Goal: Task Accomplishment & Management: Manage account settings

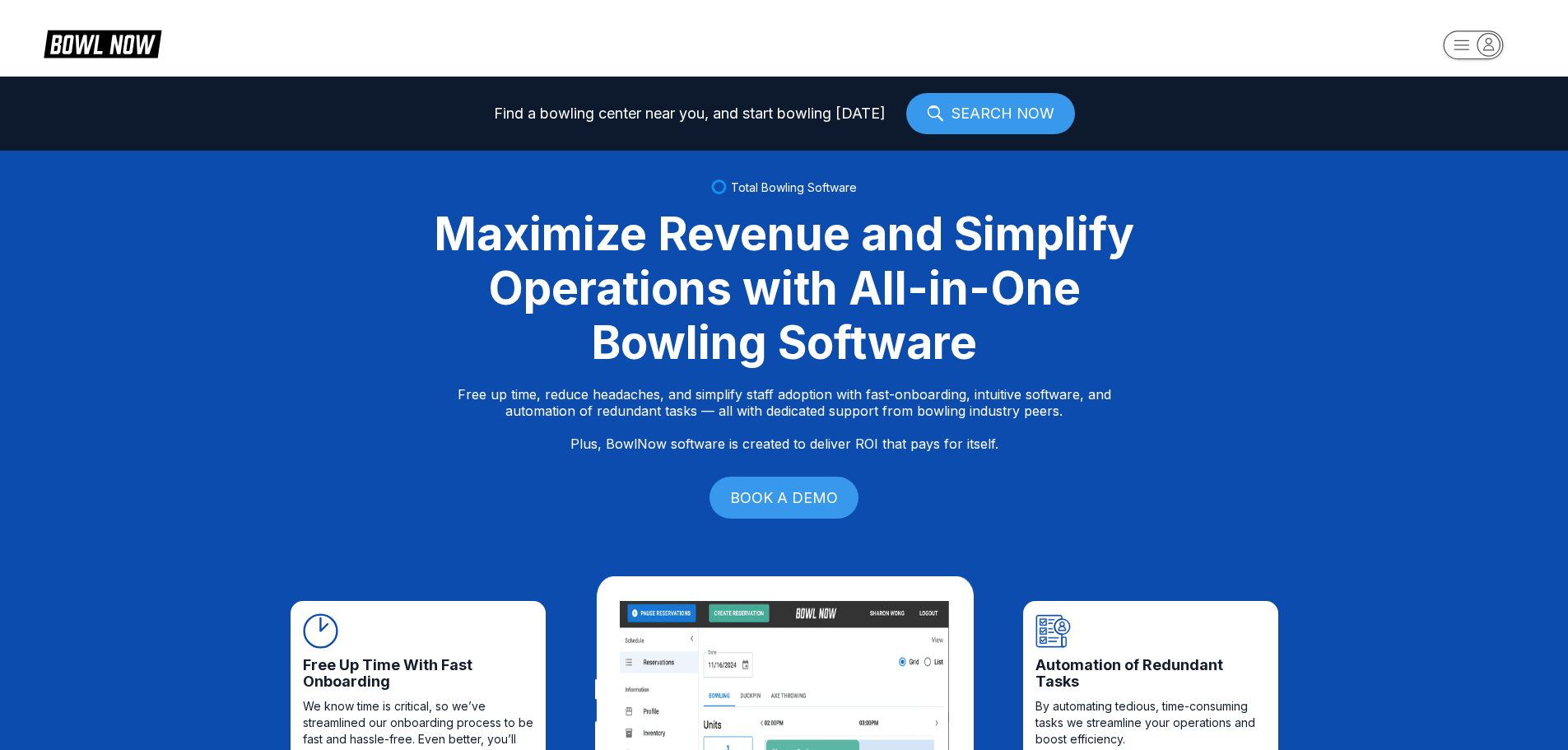
click at [1468, 48] on rect "button" at bounding box center [1472, 44] width 60 height 29
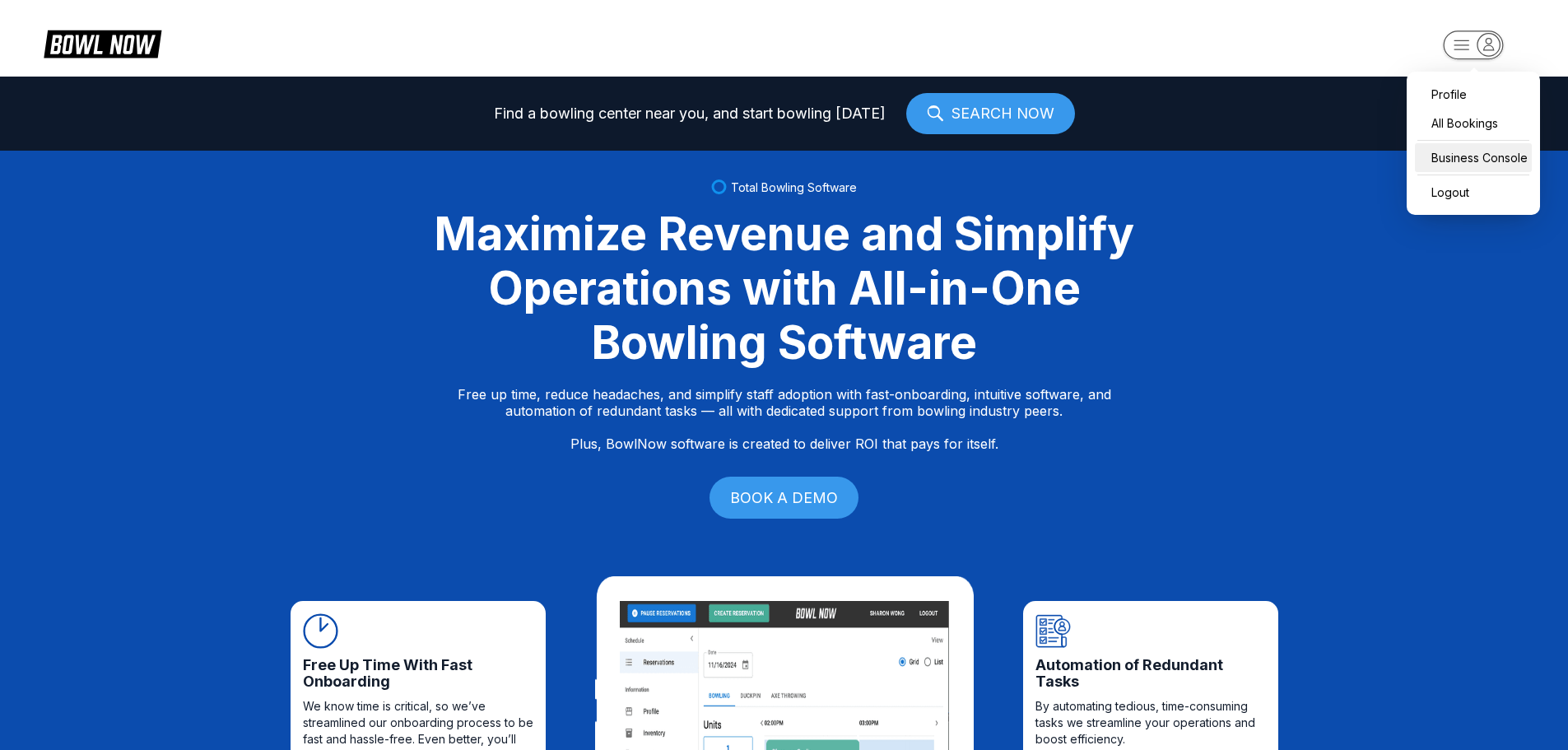
click at [1457, 157] on div "Business Console" at bounding box center [1473, 157] width 117 height 29
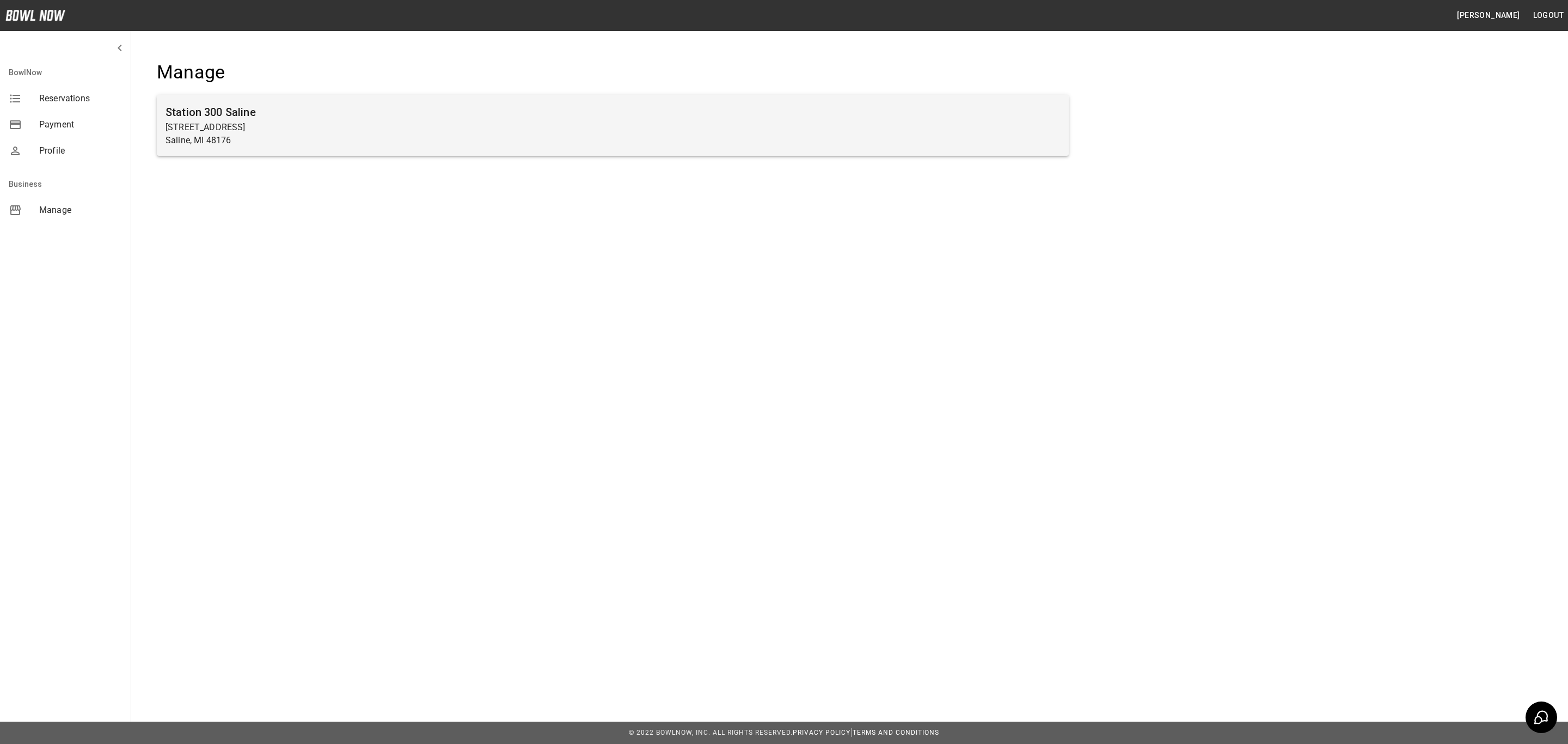
click at [245, 146] on p "Saline, MI 48176" at bounding box center [613, 140] width 895 height 13
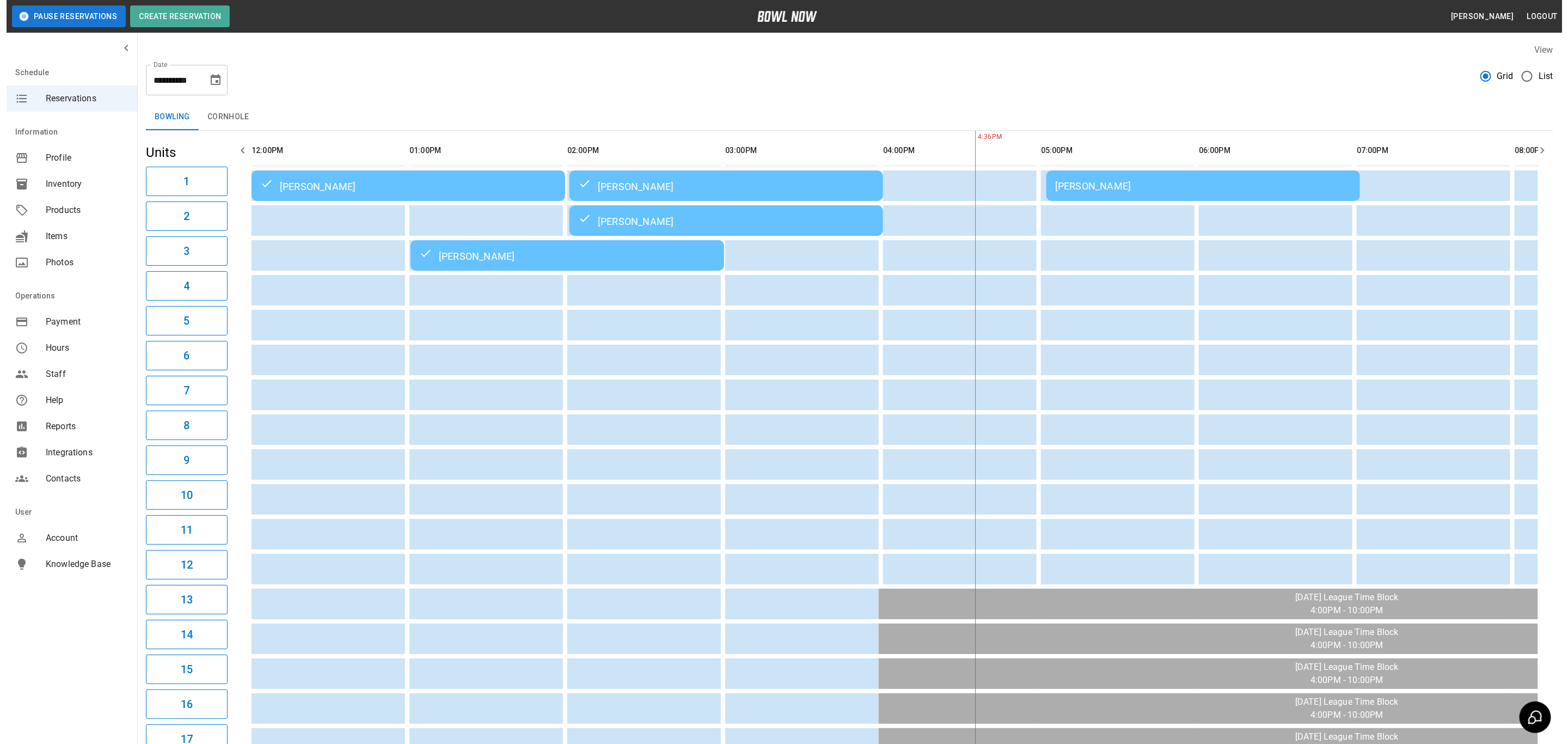
scroll to position [0, 292]
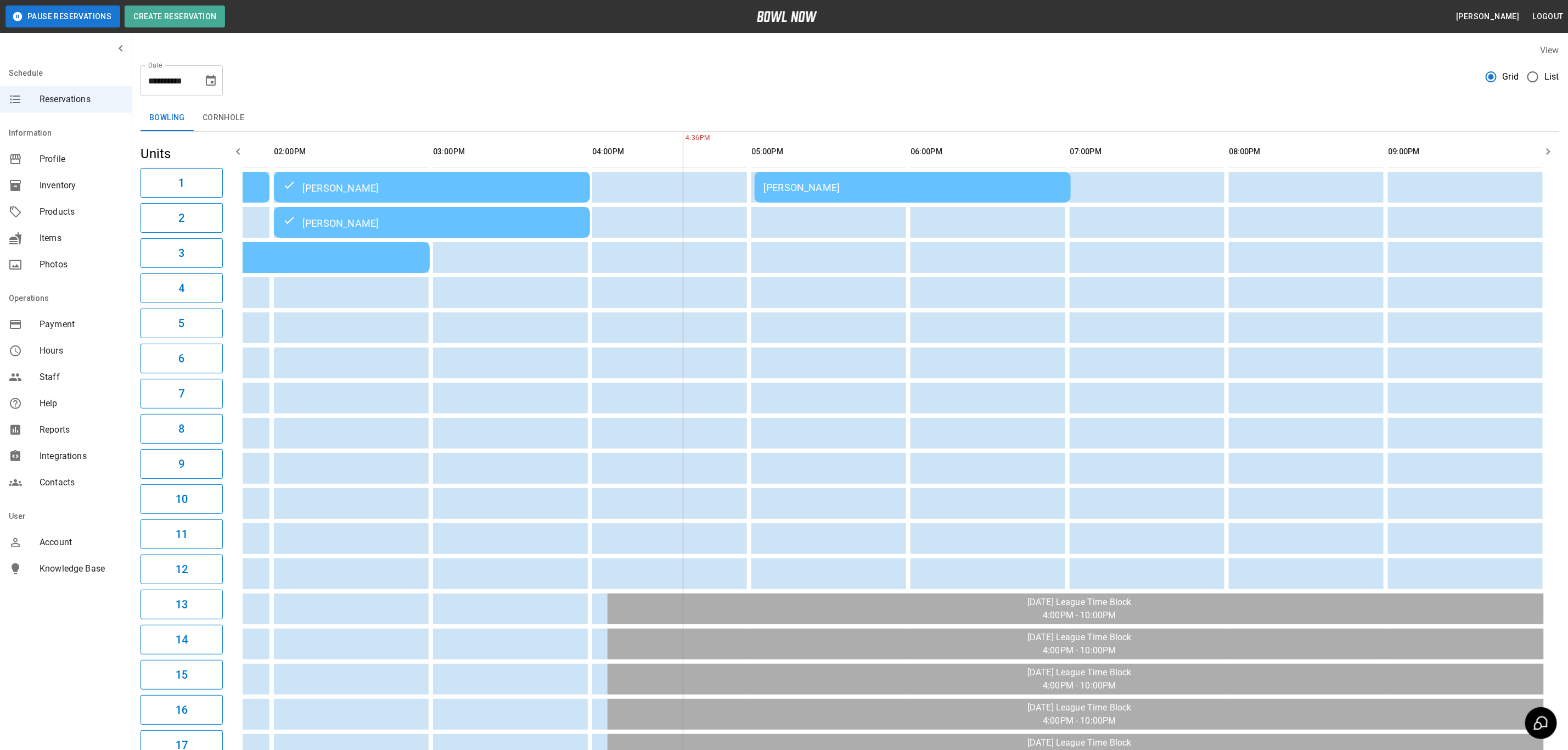
click at [776, 195] on td "Austin Gross" at bounding box center [913, 187] width 316 height 31
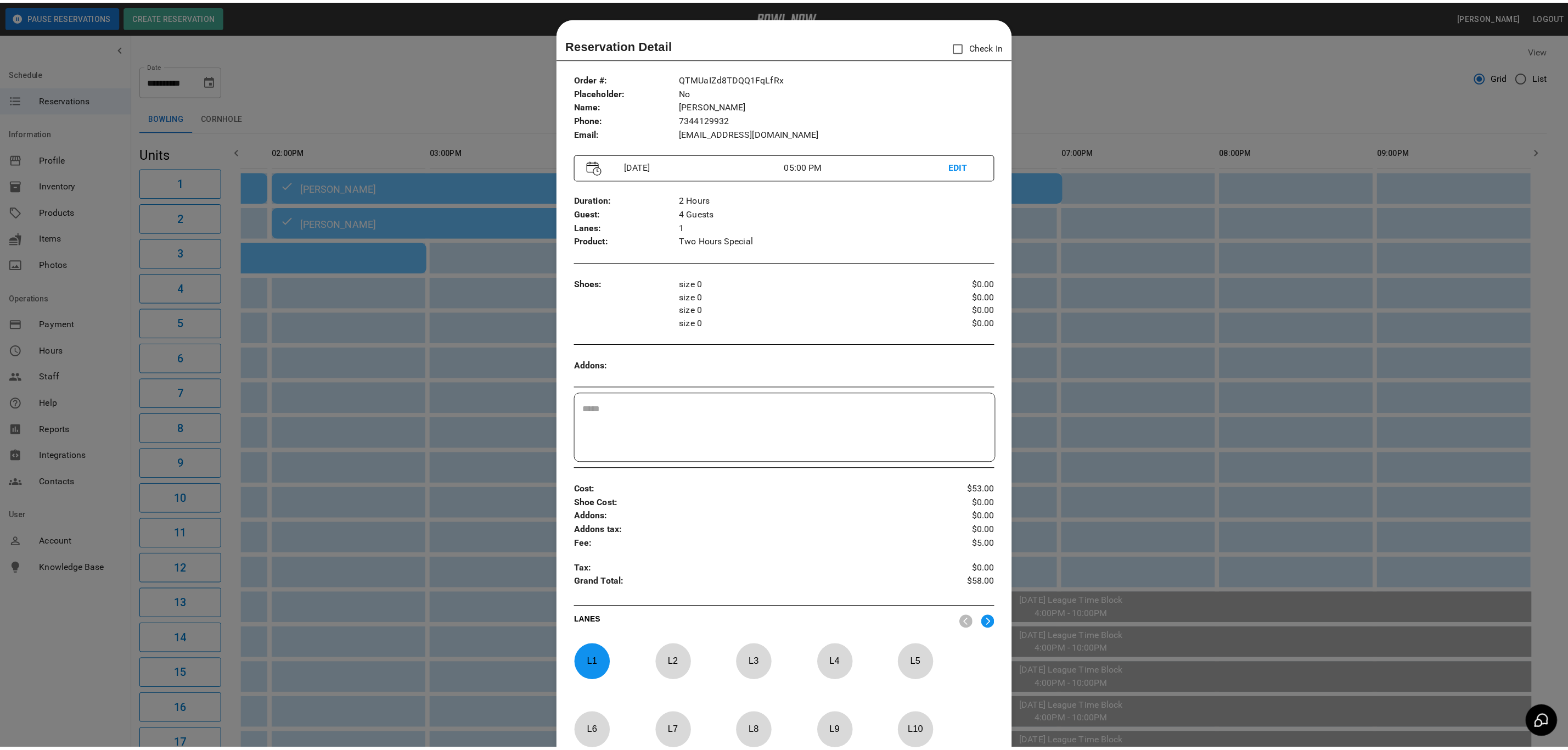
scroll to position [17, 0]
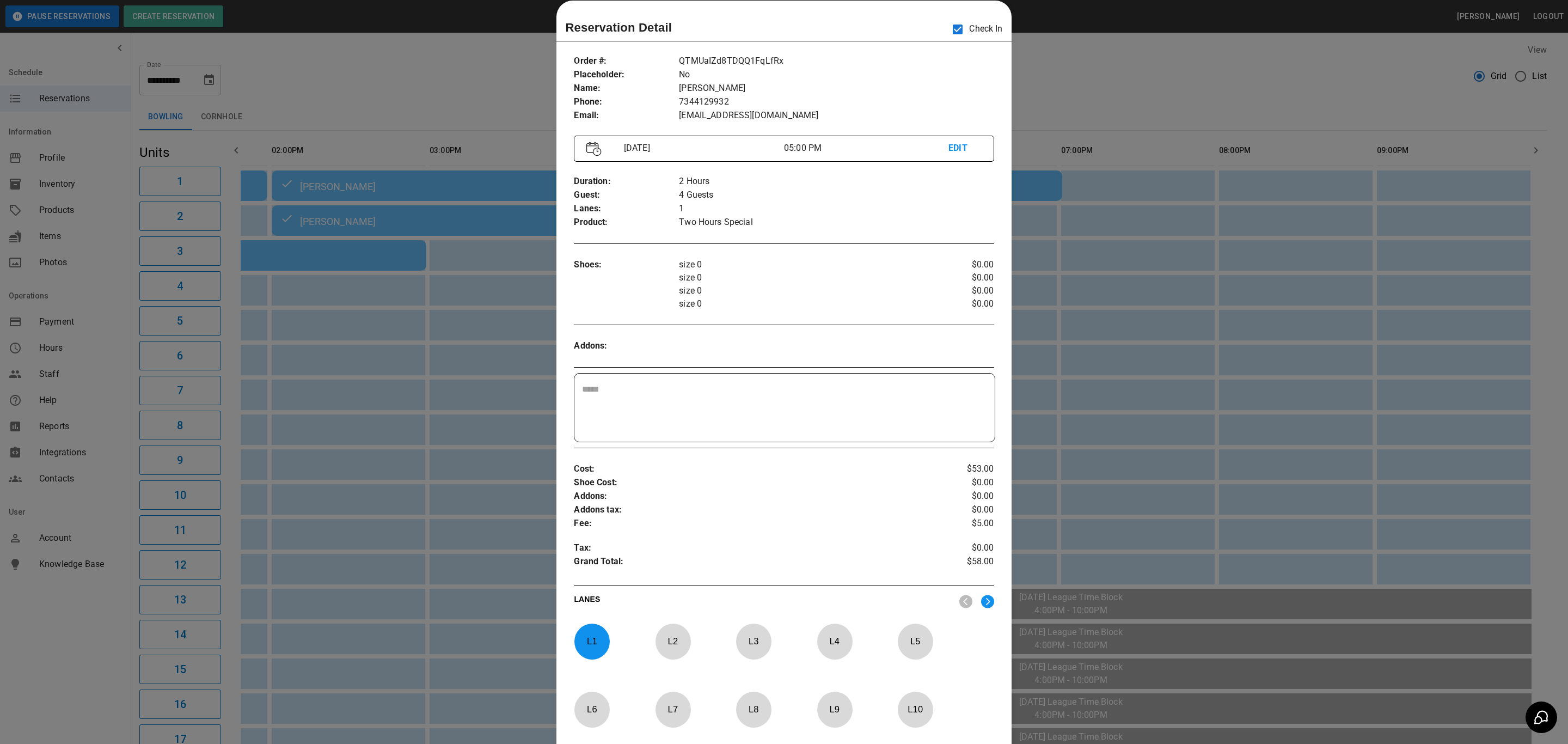
click at [1122, 94] on div at bounding box center [784, 372] width 1568 height 744
